Goal: Transaction & Acquisition: Download file/media

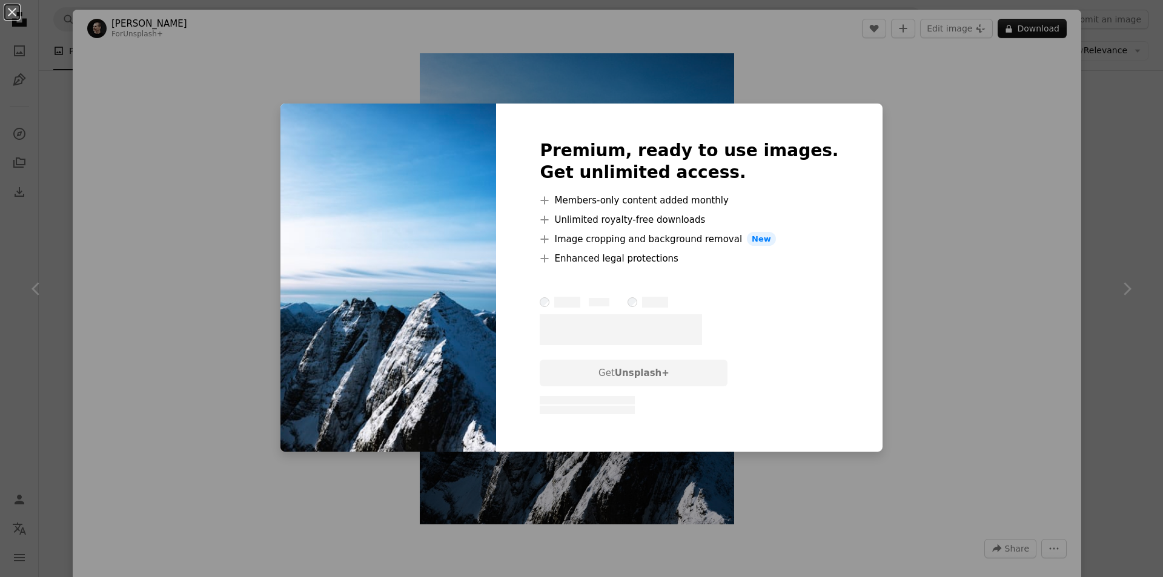
scroll to position [4855, 0]
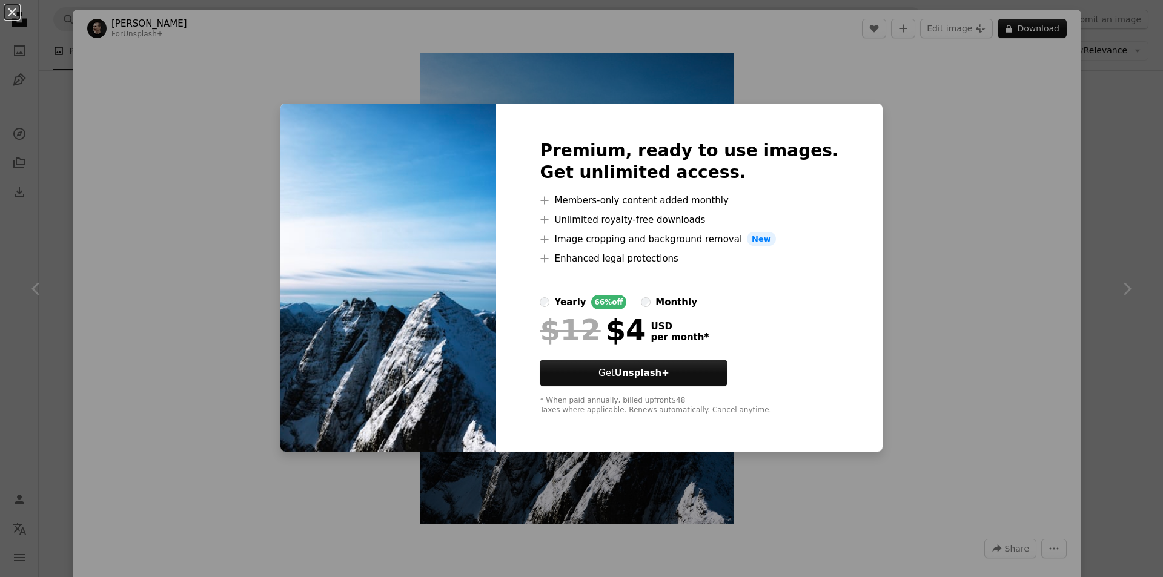
click at [903, 249] on div "An X shape Premium, ready to use images. Get unlimited access. A plus sign Memb…" at bounding box center [581, 288] width 1163 height 577
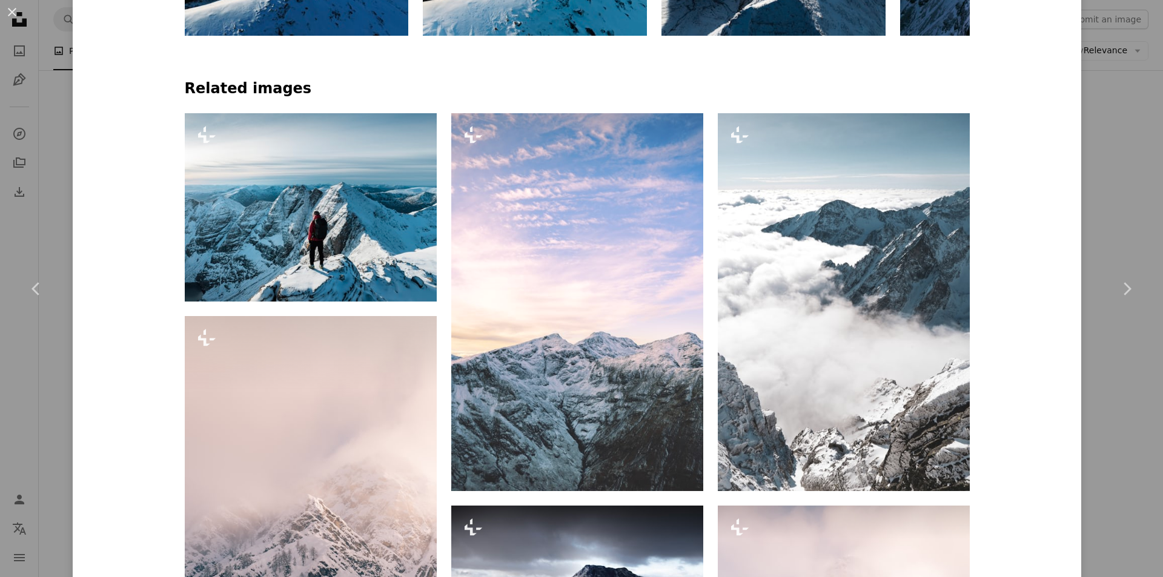
scroll to position [908, 0]
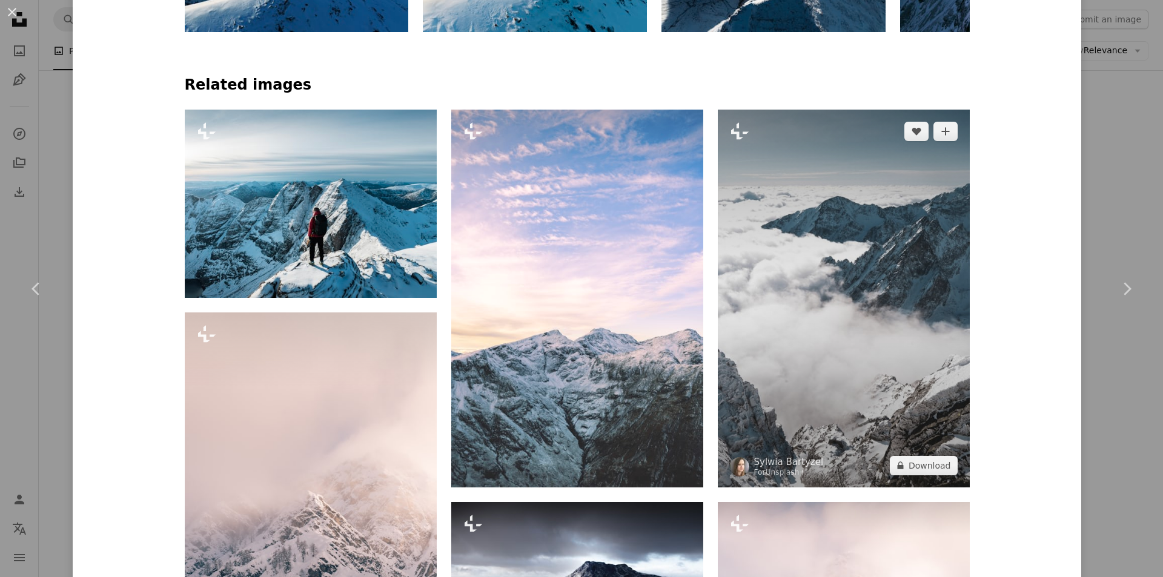
click at [803, 208] on img at bounding box center [844, 299] width 252 height 378
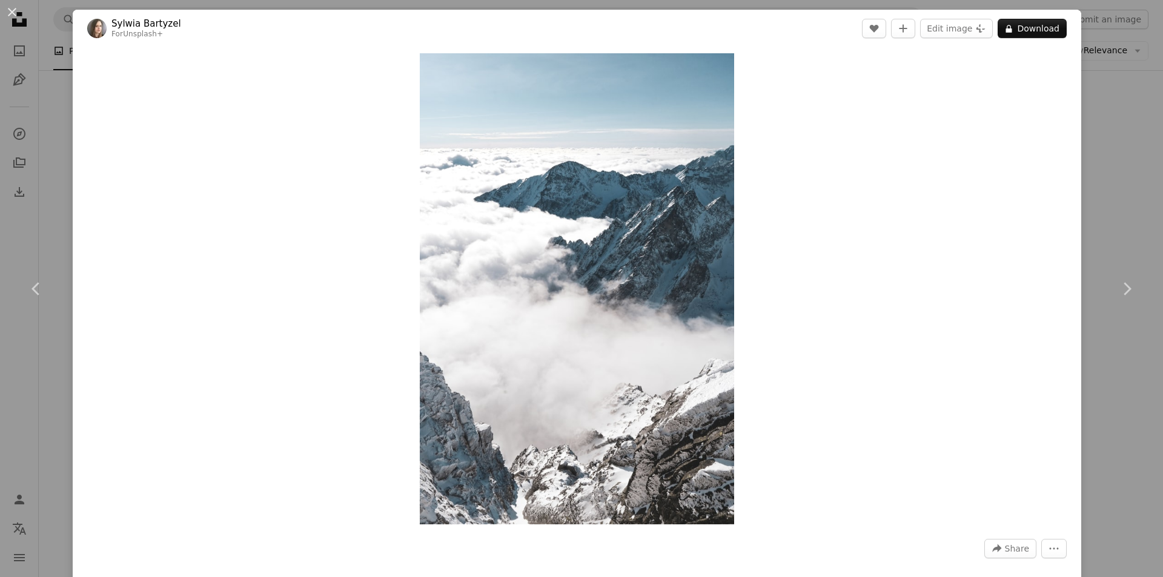
click at [5, 7] on button "An X shape" at bounding box center [12, 12] width 15 height 15
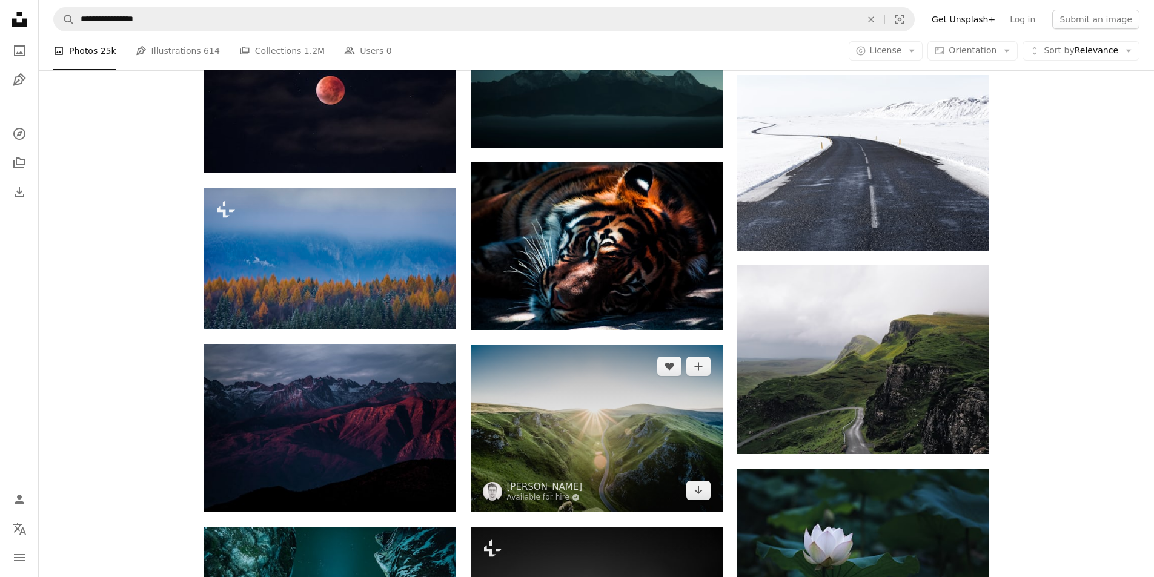
click at [659, 395] on img at bounding box center [597, 429] width 252 height 168
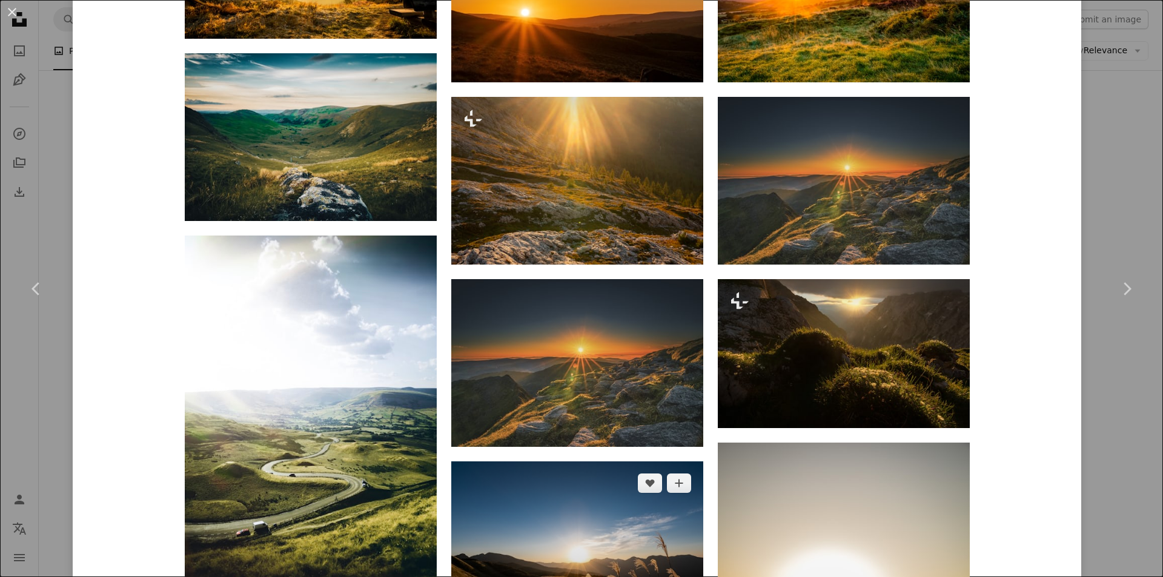
scroll to position [1756, 0]
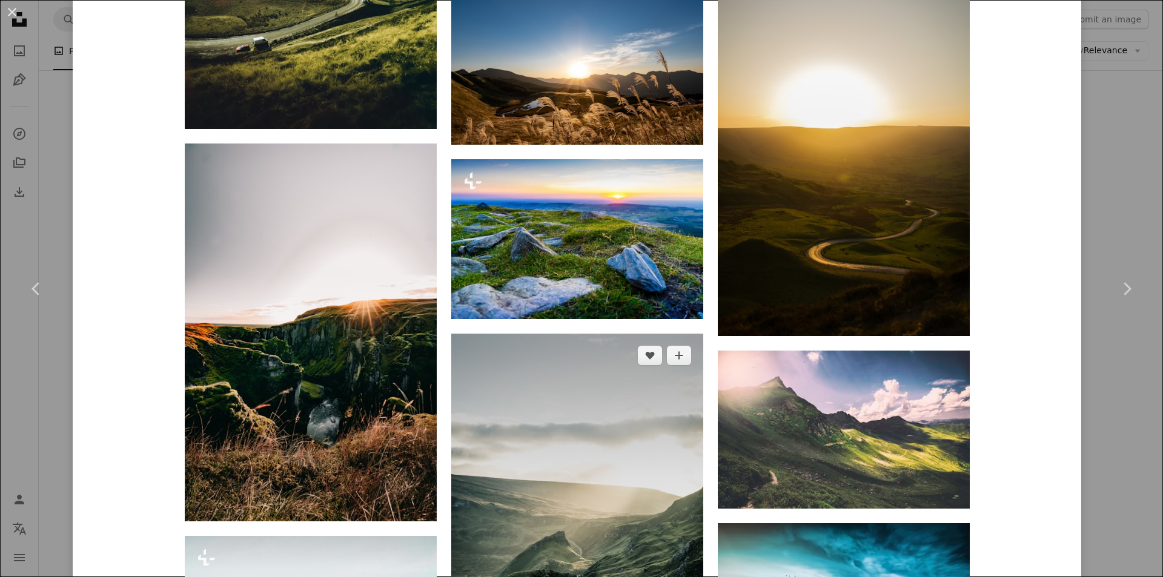
click at [594, 493] on img at bounding box center [577, 523] width 252 height 378
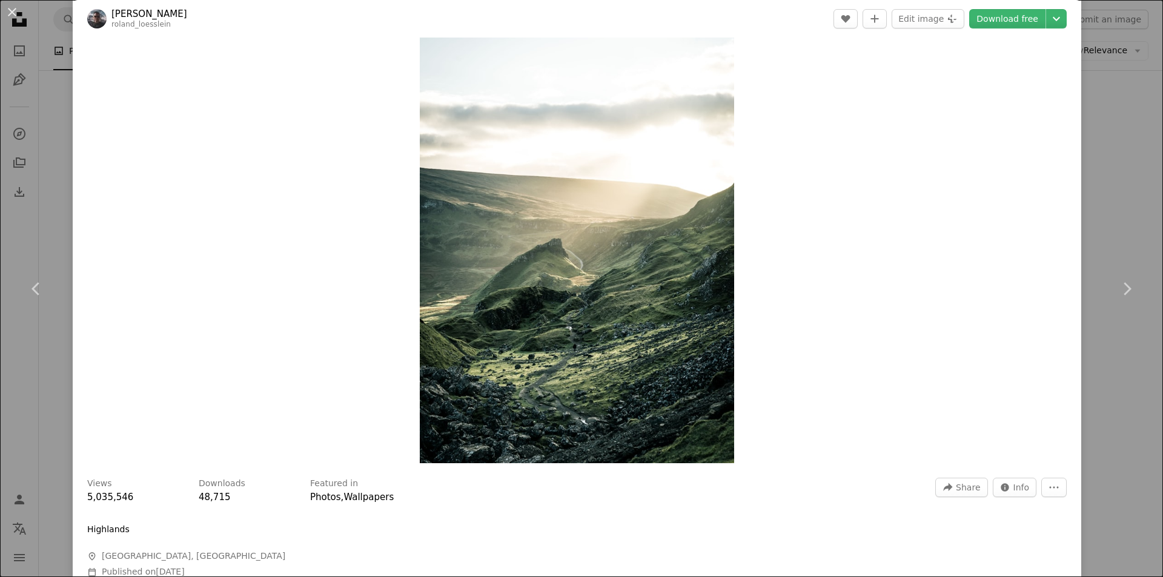
scroll to position [61, 0]
click at [979, 16] on link "Download free" at bounding box center [1007, 18] width 76 height 19
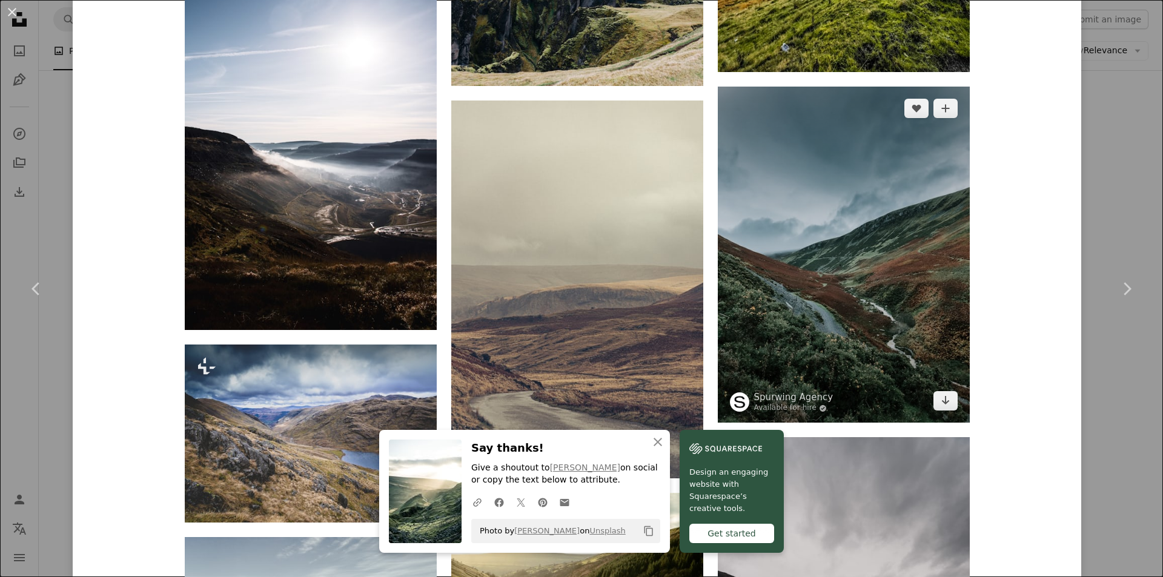
scroll to position [1574, 0]
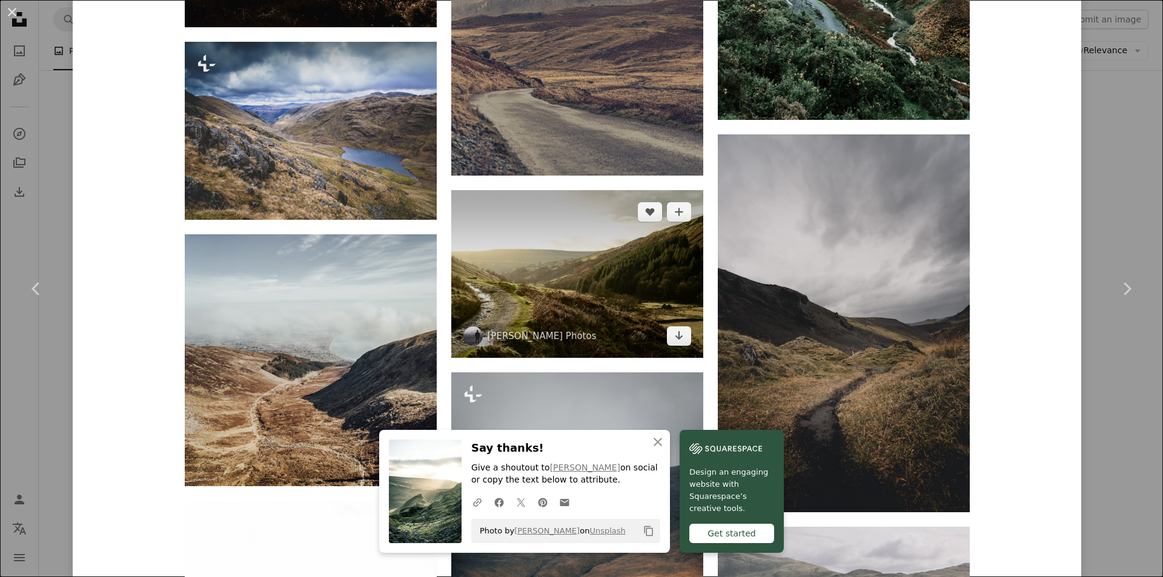
click at [578, 293] on img at bounding box center [577, 274] width 252 height 168
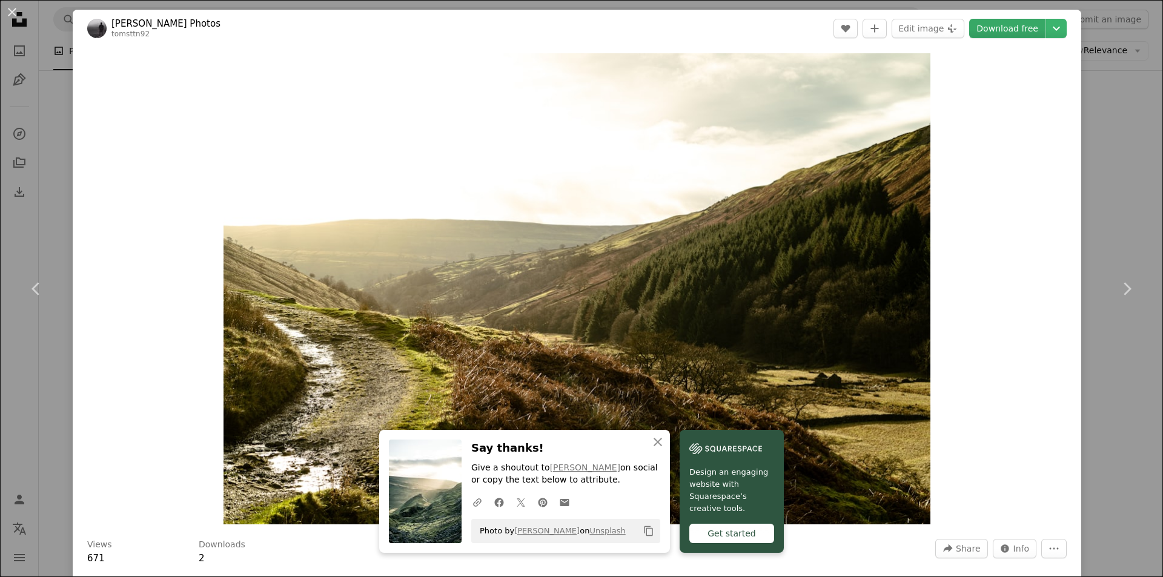
click at [999, 30] on link "Download free" at bounding box center [1007, 28] width 76 height 19
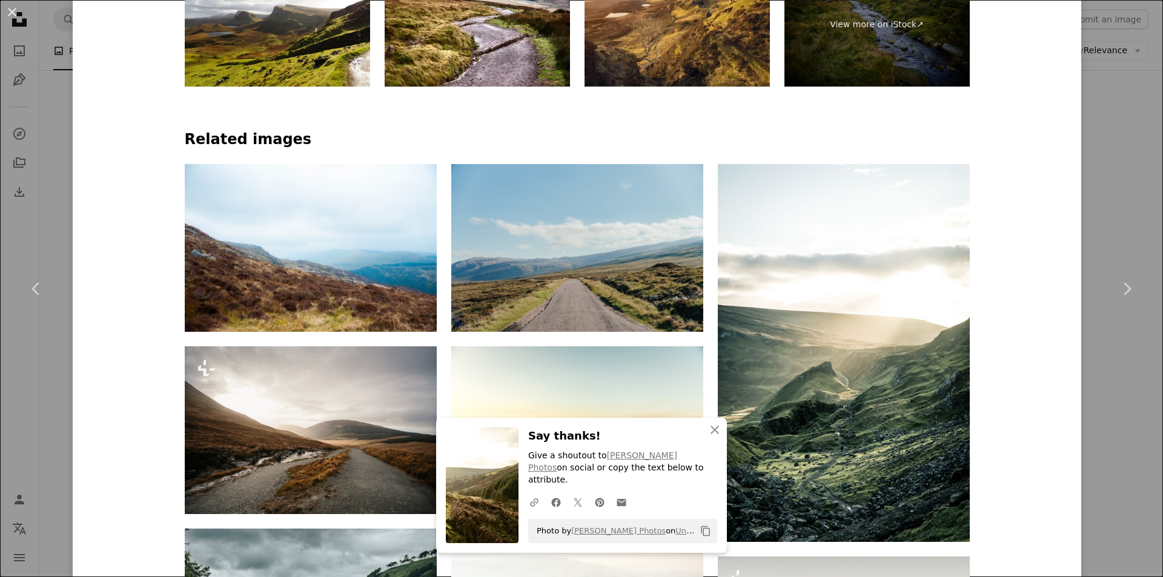
scroll to position [787, 0]
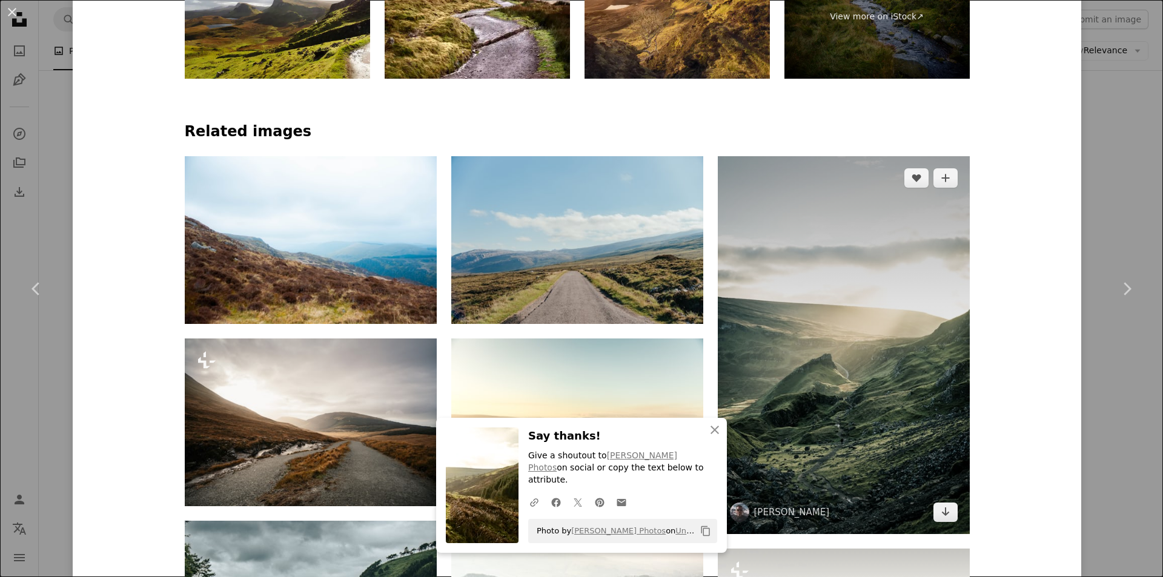
click at [844, 385] on img at bounding box center [844, 345] width 252 height 378
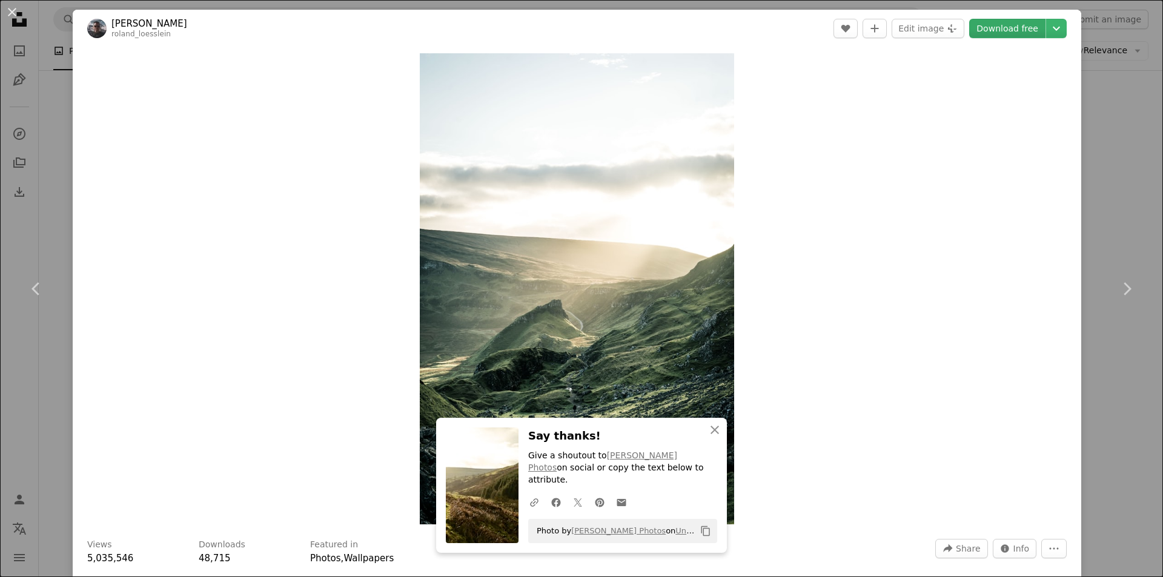
click at [1012, 31] on link "Download free" at bounding box center [1007, 28] width 76 height 19
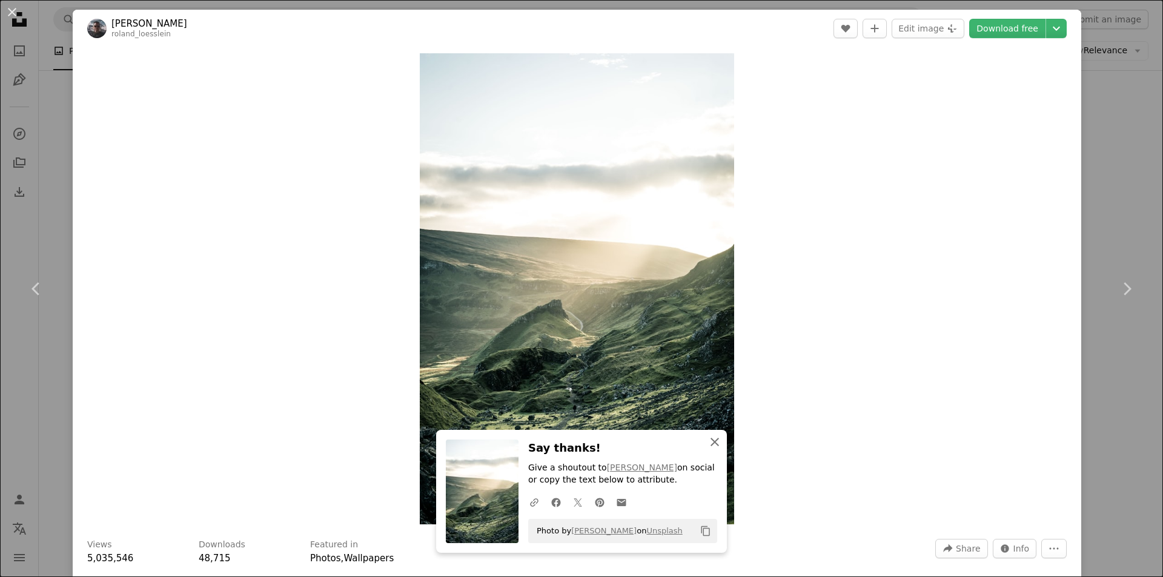
click at [712, 438] on icon "An X shape" at bounding box center [714, 442] width 15 height 15
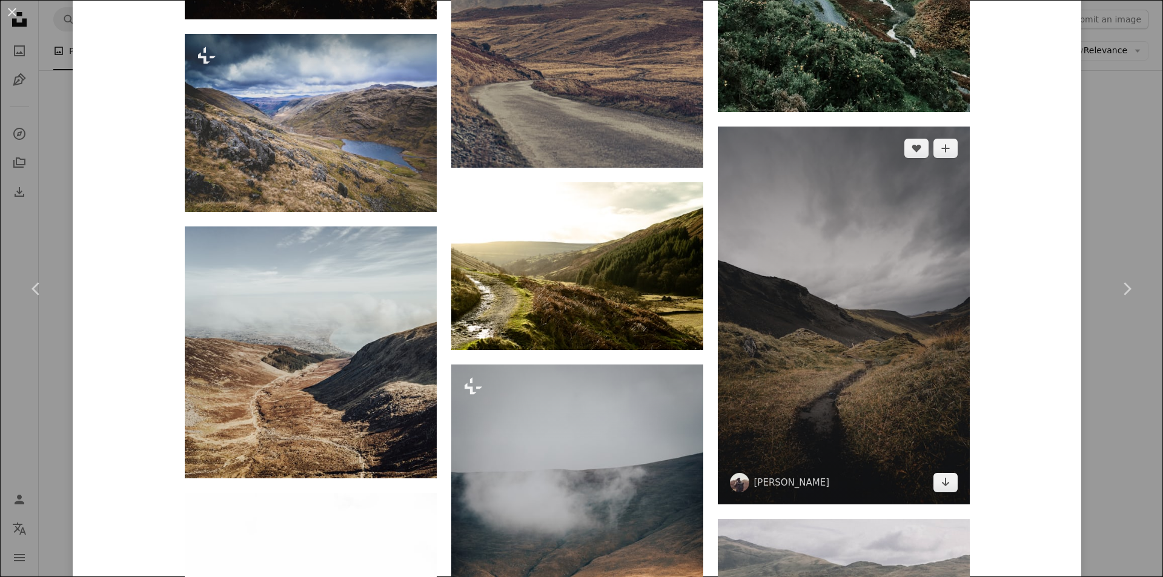
scroll to position [1574, 0]
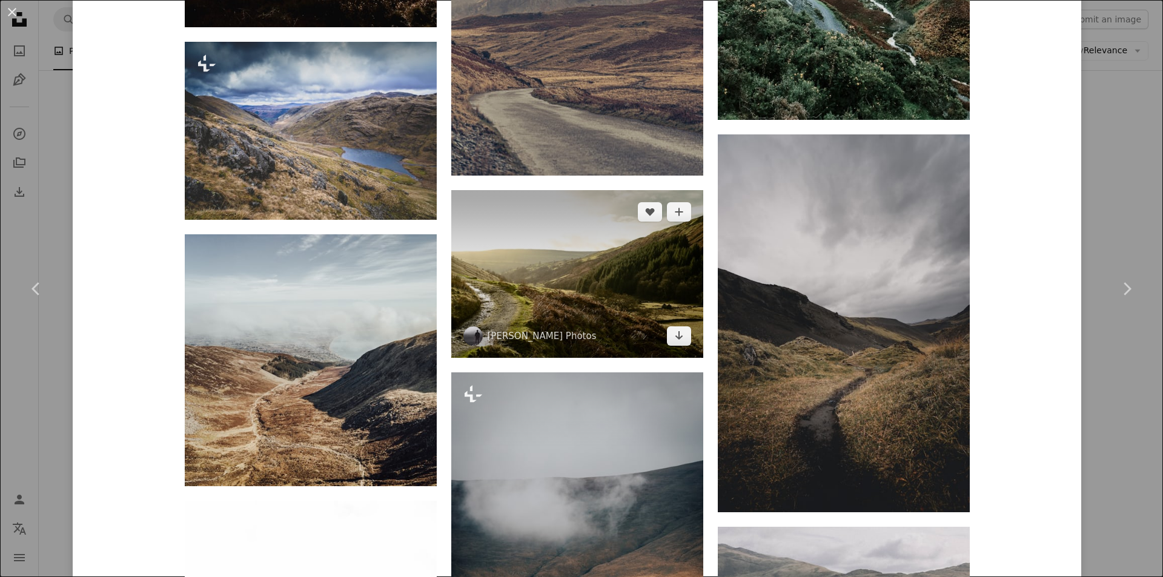
click at [627, 319] on img at bounding box center [577, 274] width 252 height 168
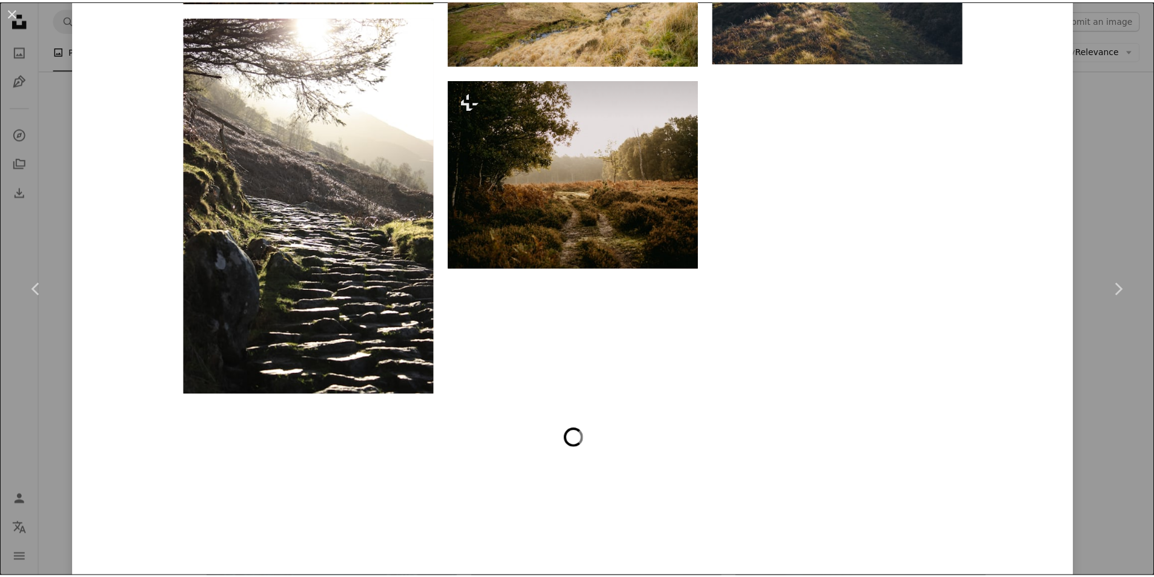
scroll to position [2307, 0]
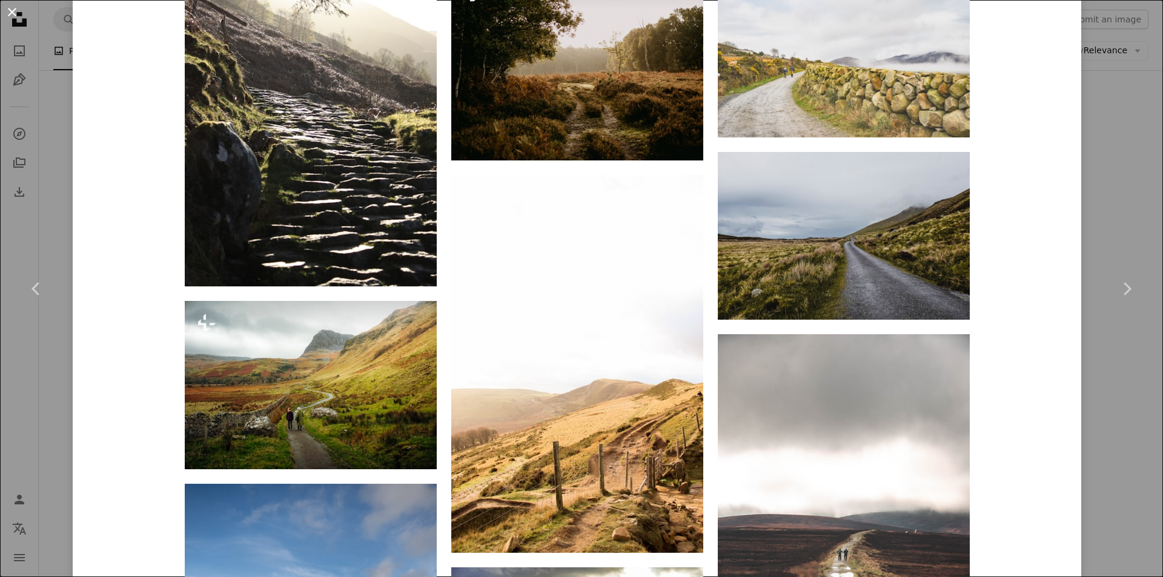
click at [14, 7] on button "An X shape" at bounding box center [12, 12] width 15 height 15
